Goal: Communication & Community: Ask a question

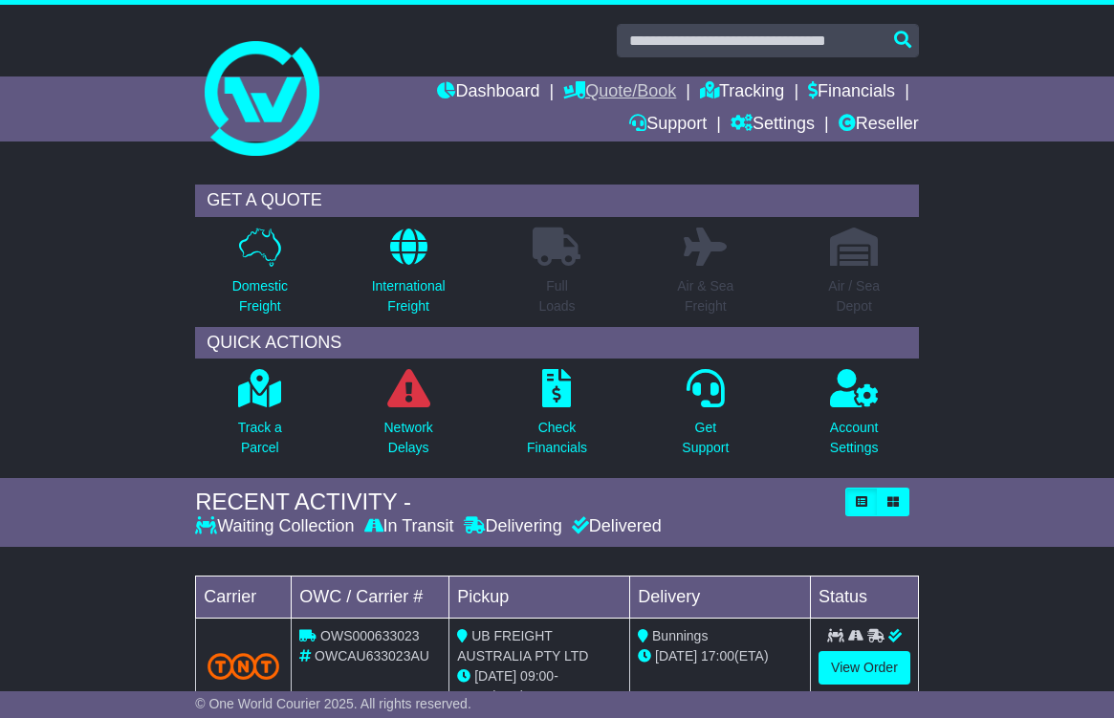
click at [601, 84] on link "Quote/Book" at bounding box center [619, 92] width 113 height 33
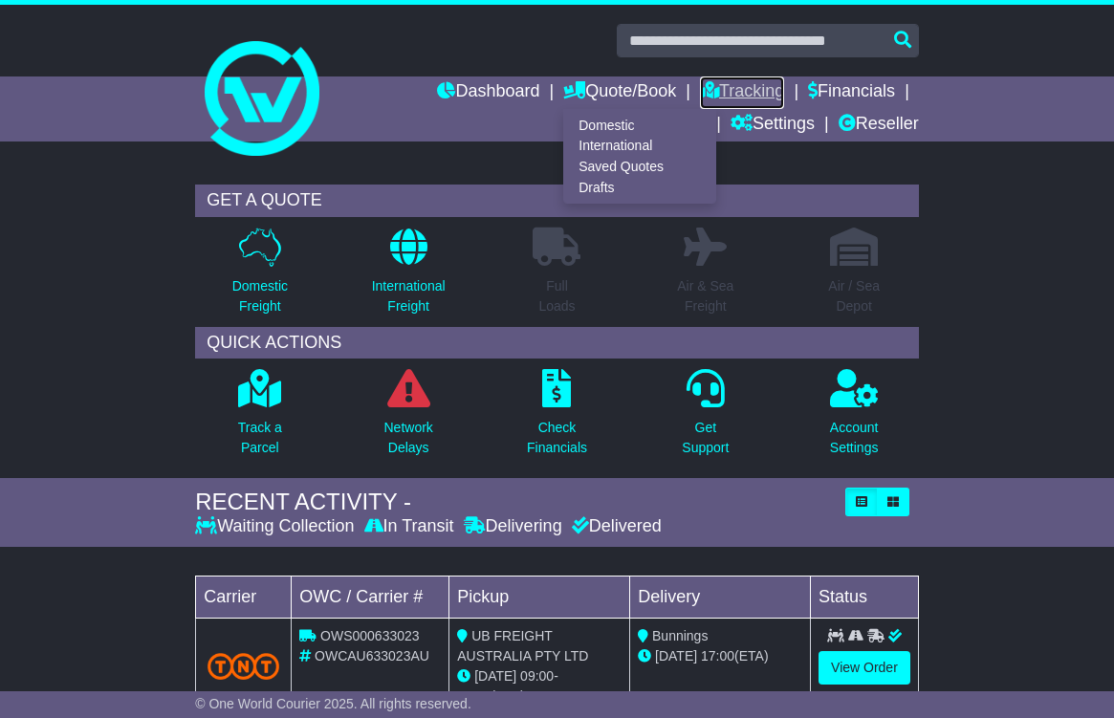
click at [724, 92] on link "Tracking" at bounding box center [742, 92] width 84 height 33
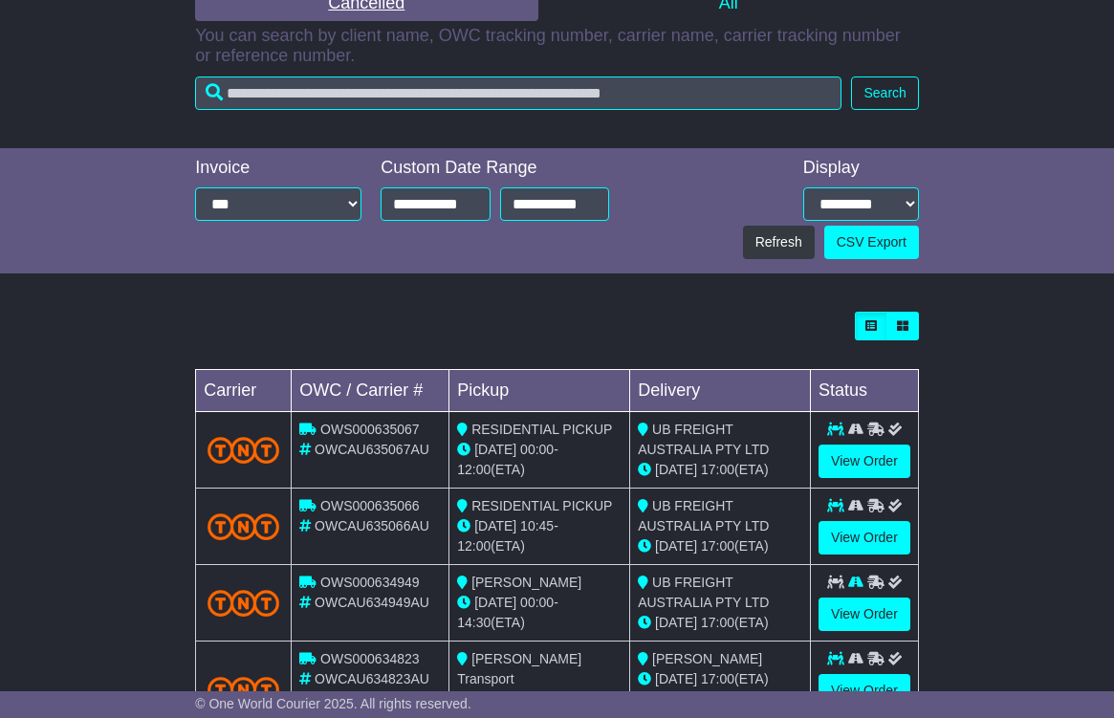
scroll to position [478, 0]
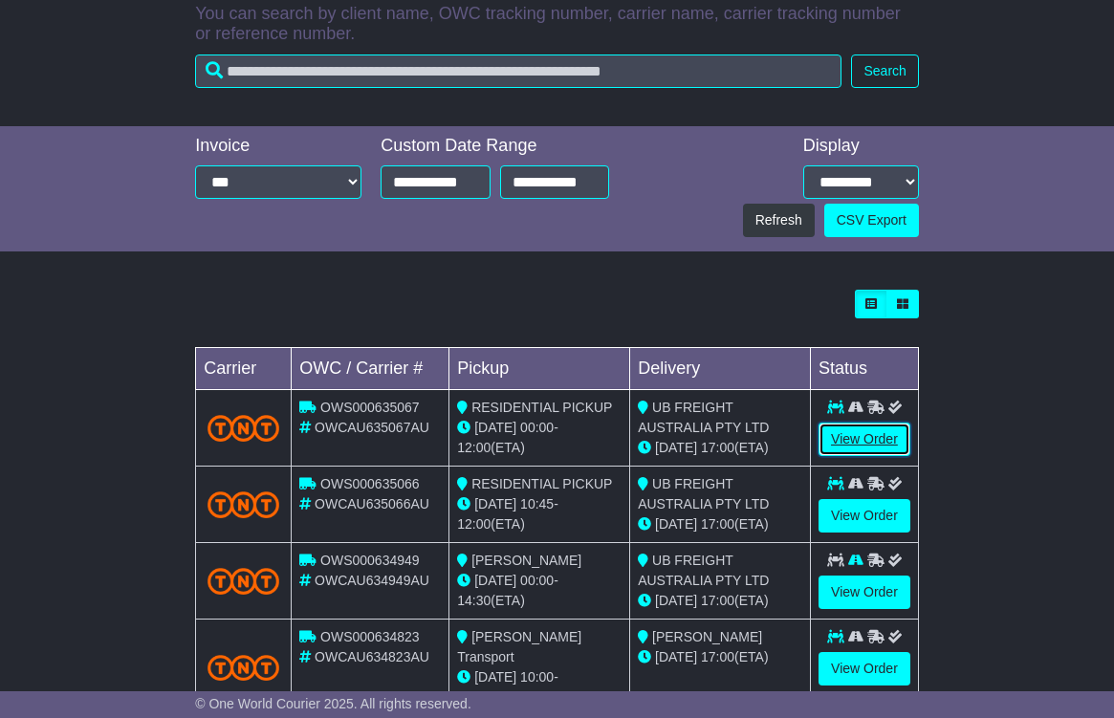
click at [868, 436] on link "View Order" at bounding box center [864, 439] width 92 height 33
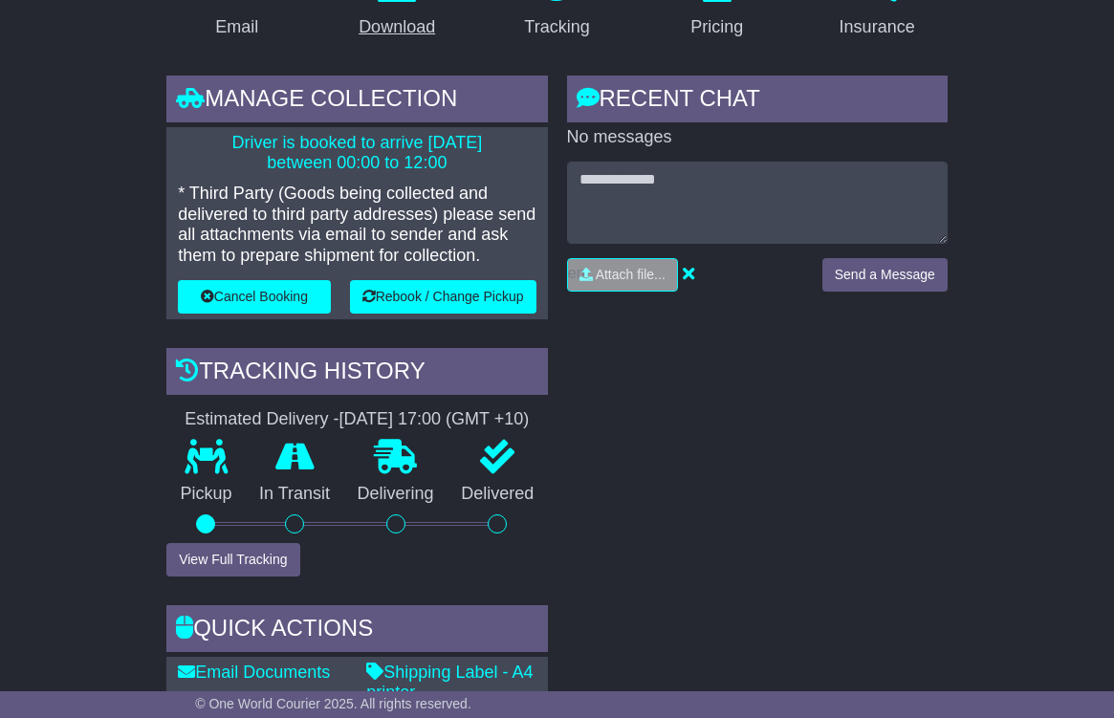
scroll to position [396, 0]
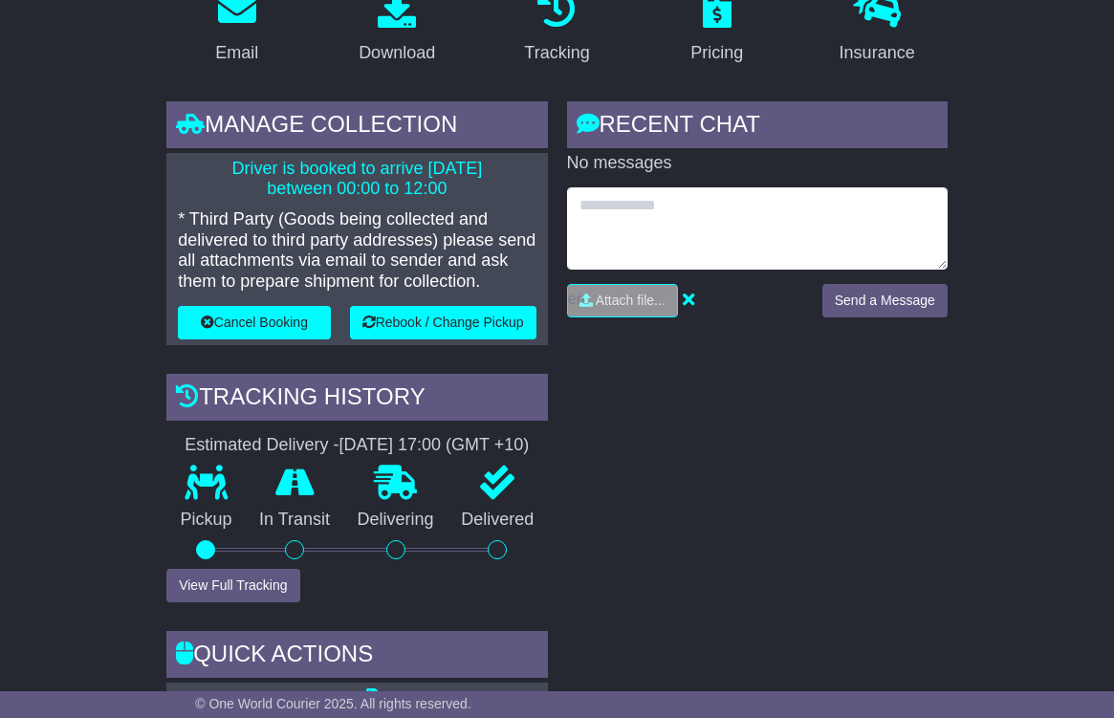
click at [642, 210] on textarea at bounding box center [757, 228] width 381 height 82
paste textarea "**********"
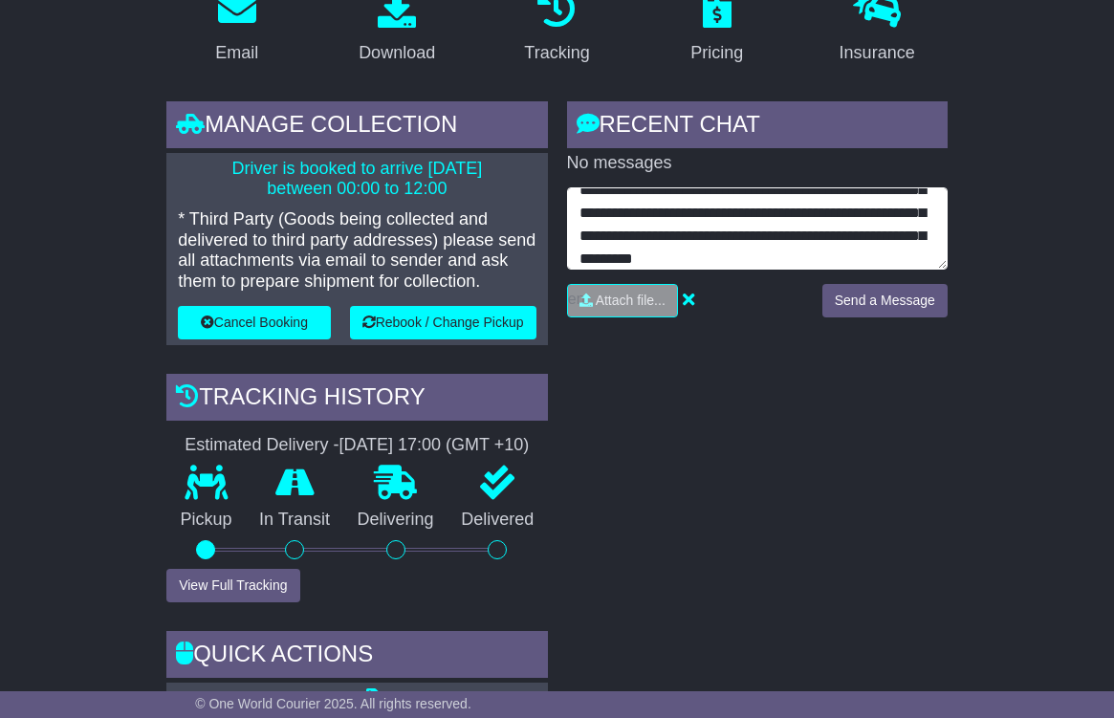
scroll to position [69, 0]
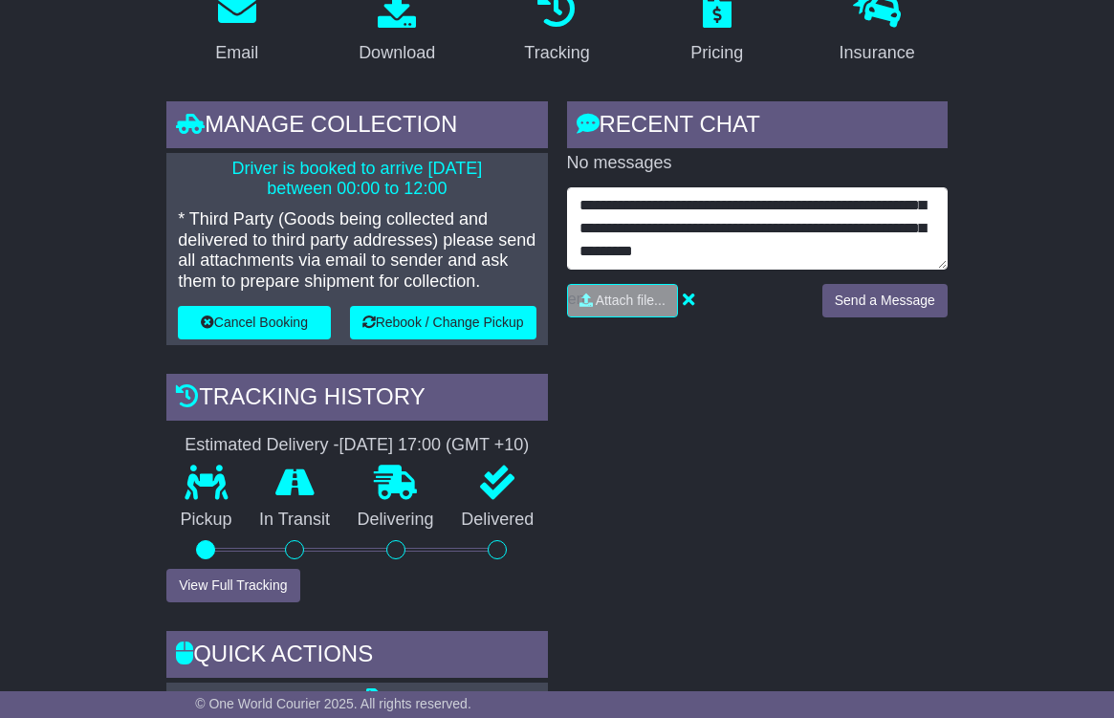
drag, startPoint x: 578, startPoint y: 250, endPoint x: 959, endPoint y: 273, distance: 381.3
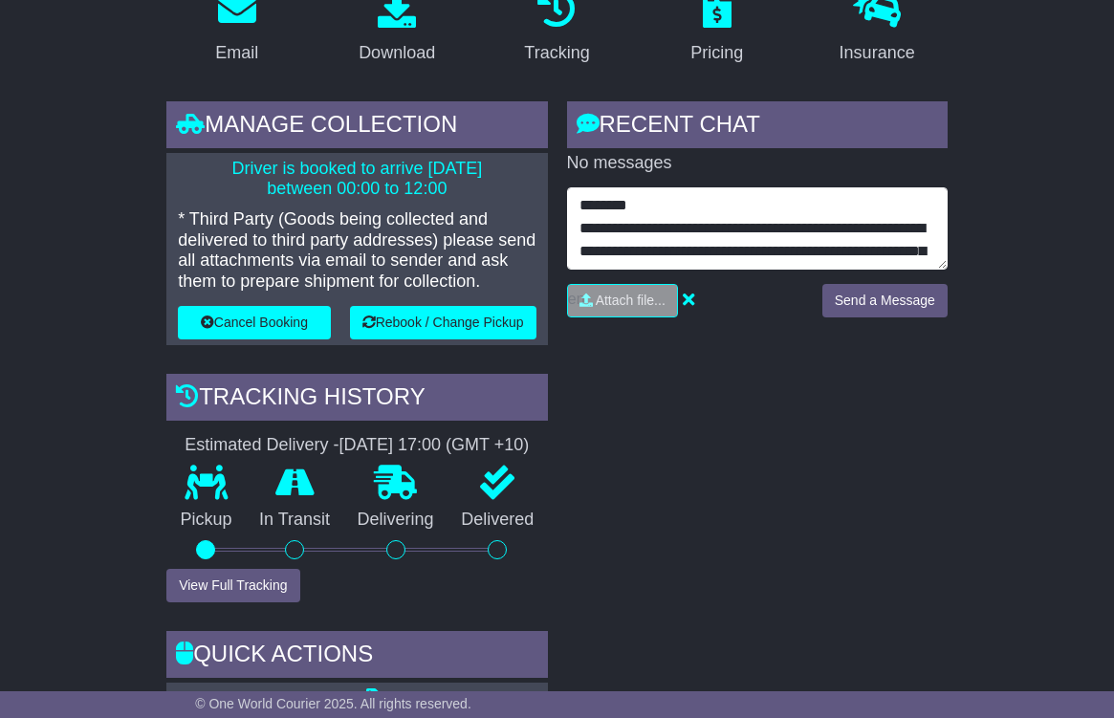
type textarea "**********"
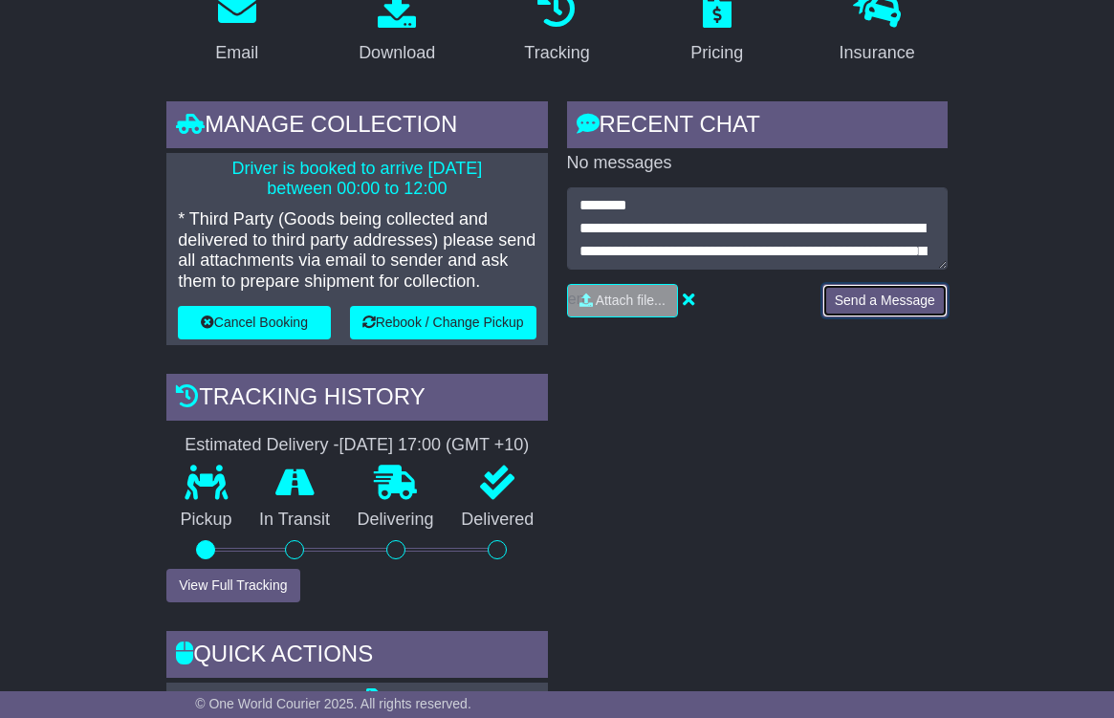
click at [884, 302] on button "Send a Message" at bounding box center [884, 300] width 125 height 33
